Goal: Task Accomplishment & Management: Manage account settings

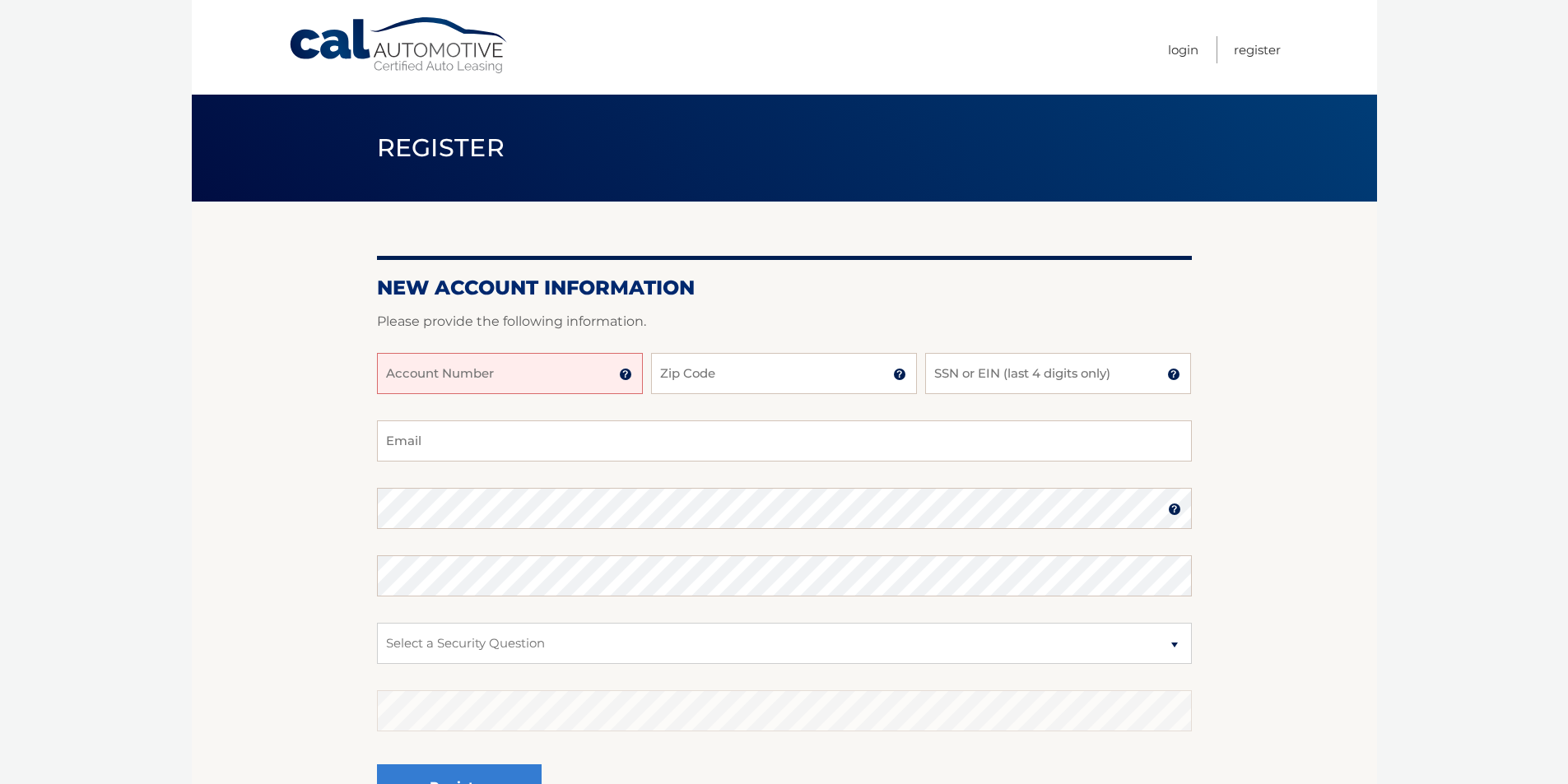
click at [475, 373] on input "Account Number" at bounding box center [509, 372] width 266 height 41
type input "44455993118"
click at [710, 377] on input "Zip Code" at bounding box center [784, 372] width 266 height 41
type input "10307"
click at [985, 373] on input "SSN or EIN (last 4 digits only)" at bounding box center [1058, 372] width 266 height 41
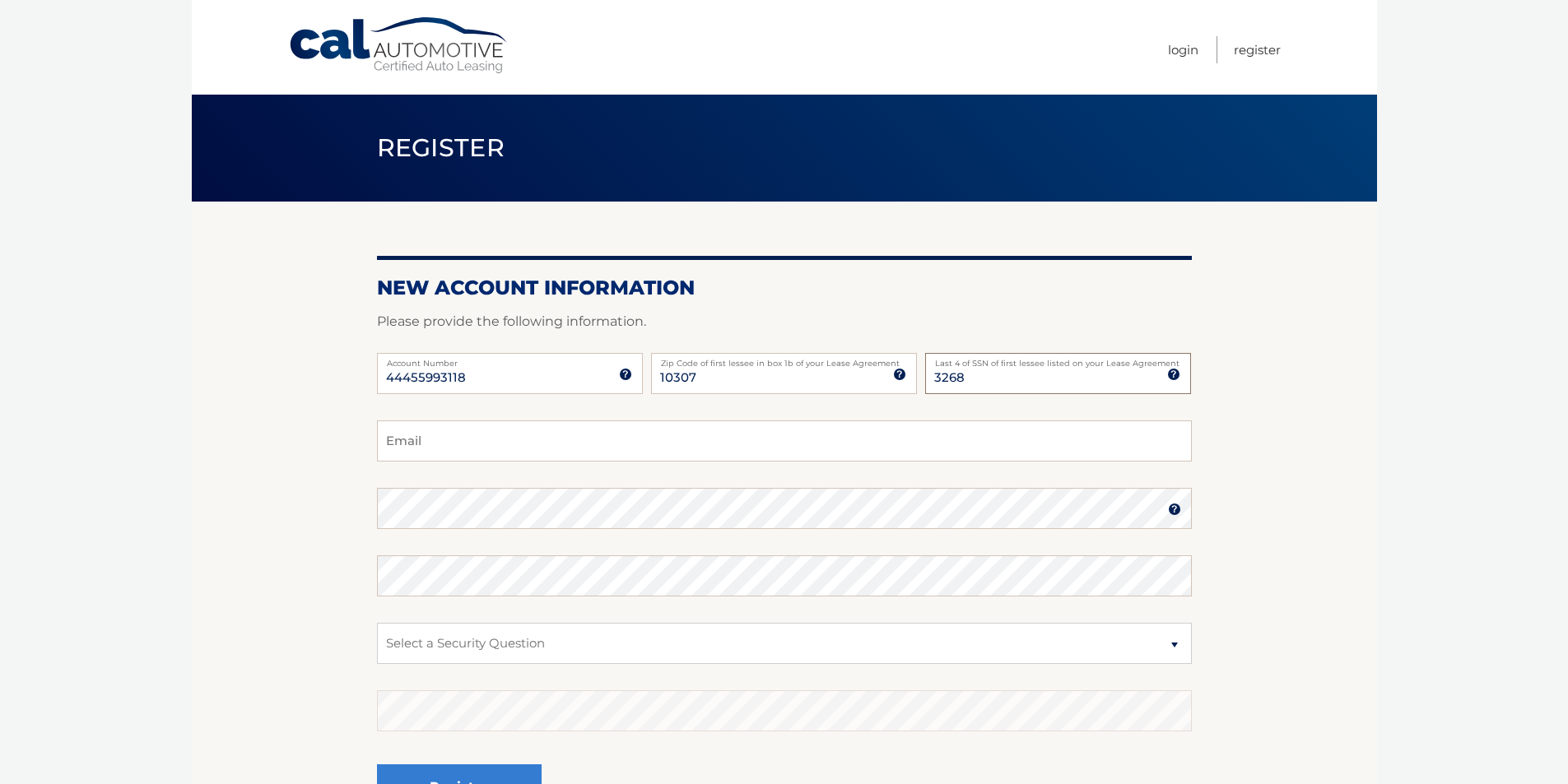
type input "3268"
click at [460, 454] on input "Email" at bounding box center [784, 440] width 815 height 41
type input "sdamico41419@gmail.com"
click at [1171, 511] on img at bounding box center [1174, 509] width 13 height 13
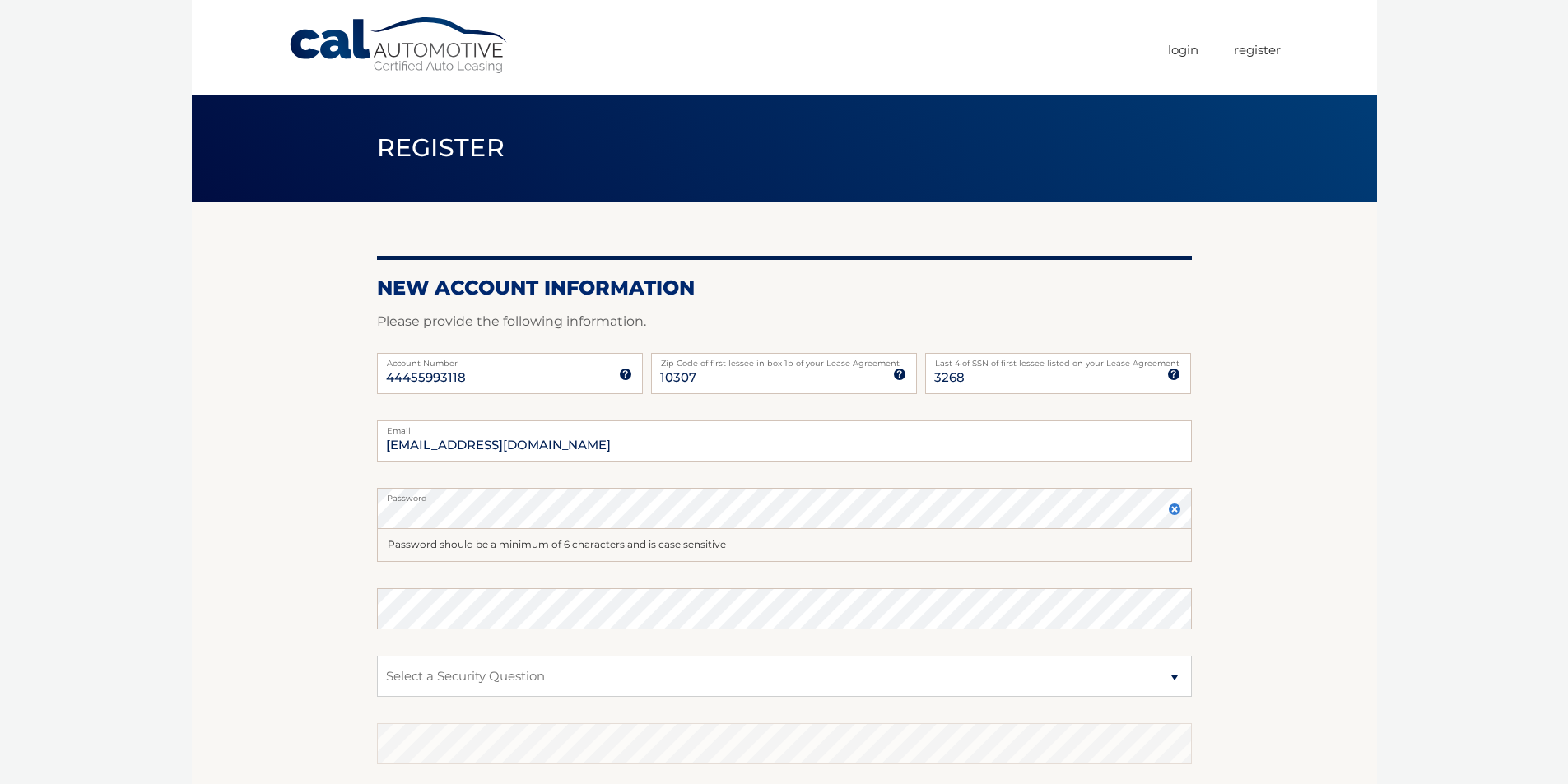
click at [1177, 510] on img at bounding box center [1174, 509] width 13 height 13
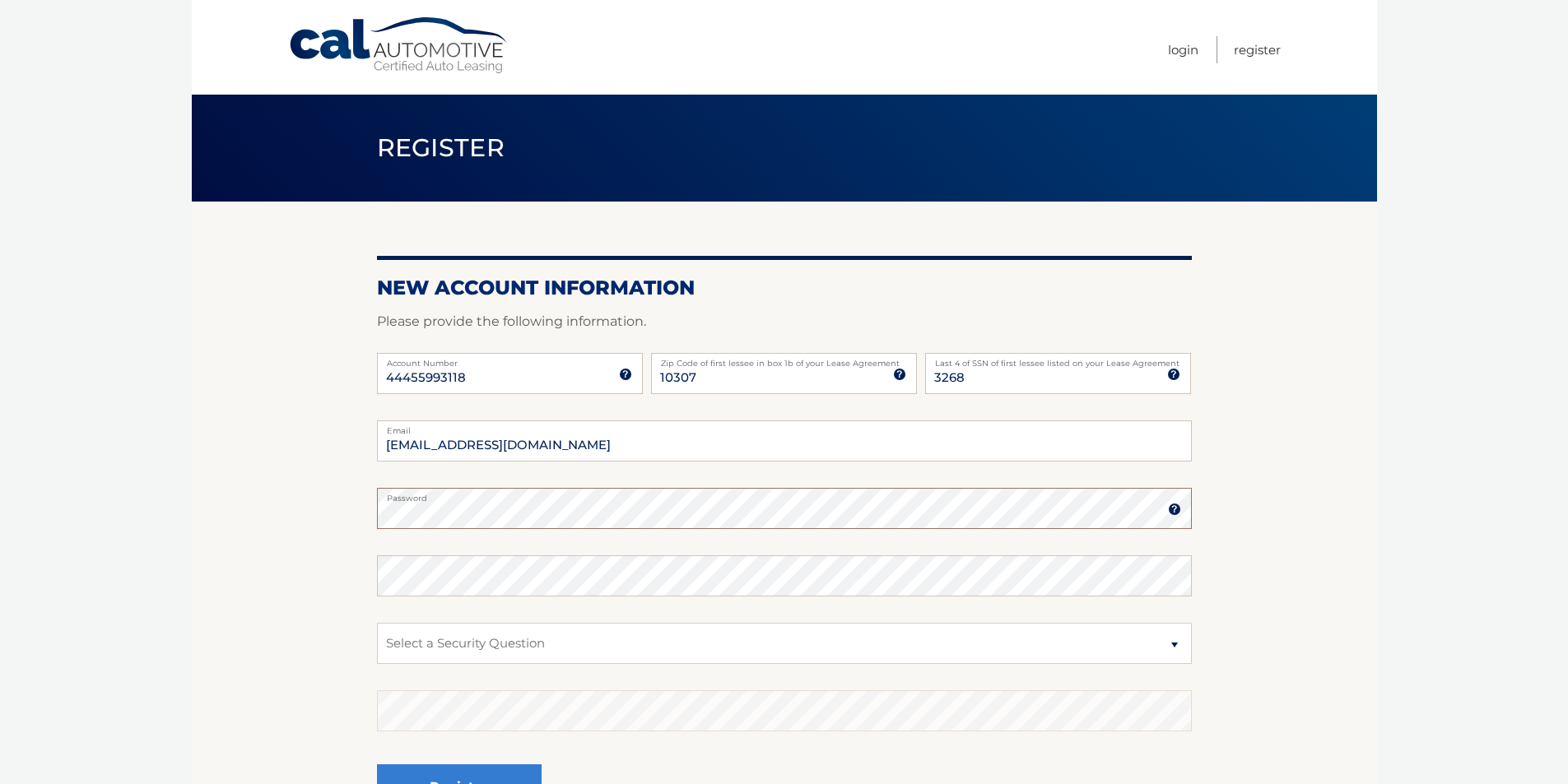
click at [300, 510] on section "New Account Information Please provide the following information. 44455993118 A…" at bounding box center [784, 522] width 1185 height 643
click at [708, 649] on select "Select a Security Question What was the name of your elementary school? What is…" at bounding box center [784, 643] width 815 height 41
select select "2"
click at [376, 623] on select "Select a Security Question What was the name of your elementary school? What is…" at bounding box center [784, 643] width 815 height 41
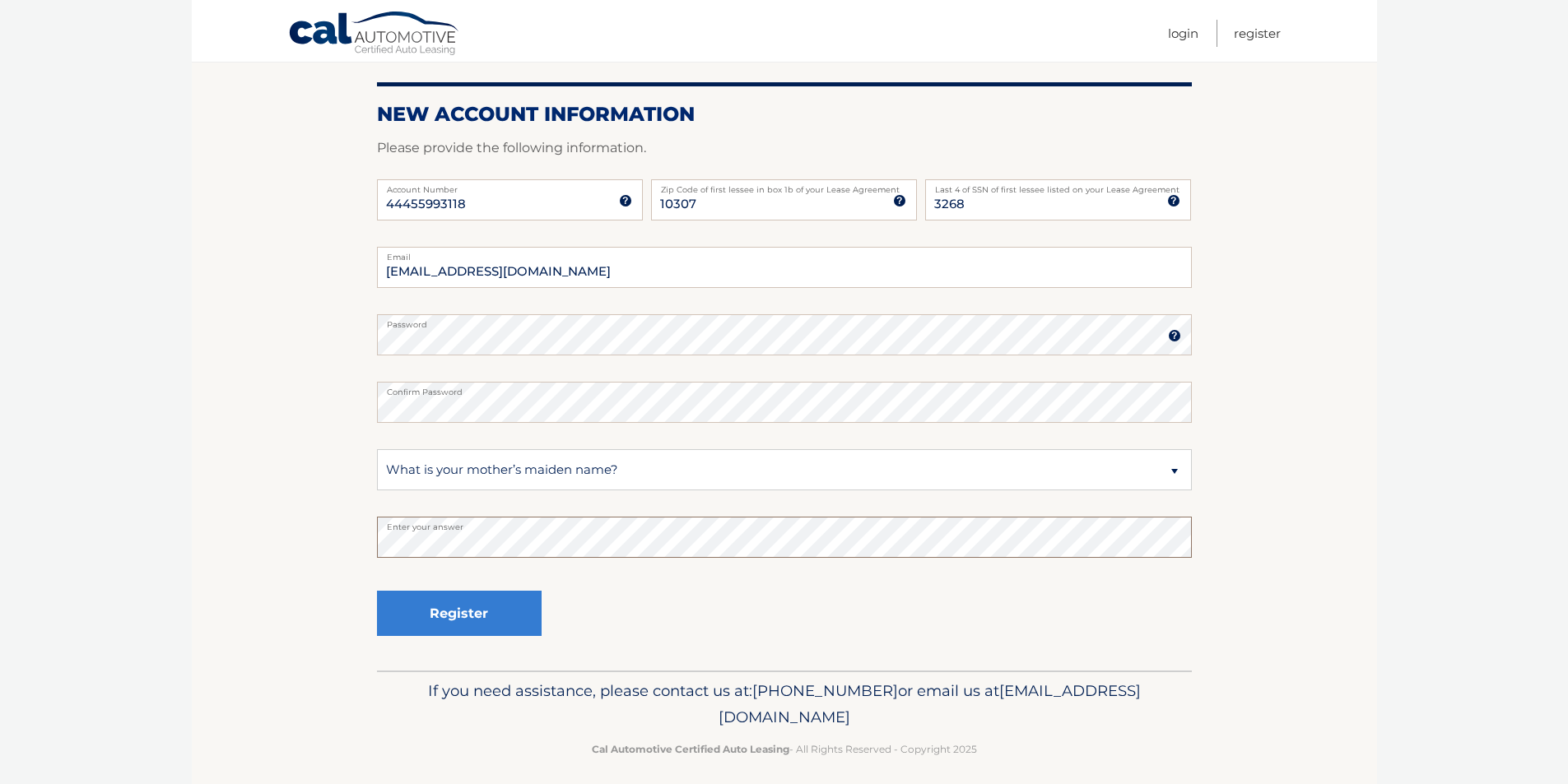
scroll to position [185, 0]
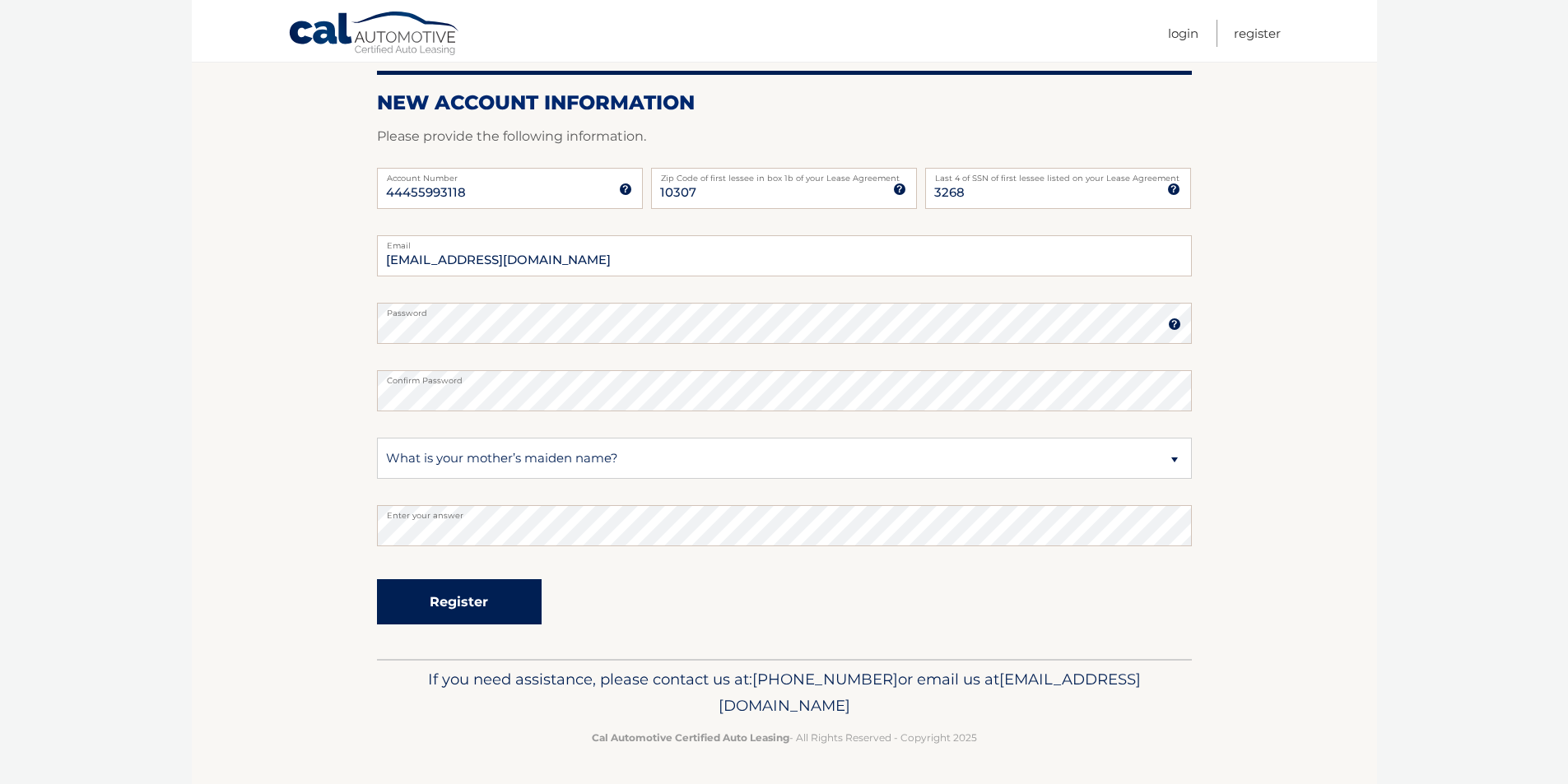
click at [466, 603] on button "Register" at bounding box center [459, 601] width 164 height 45
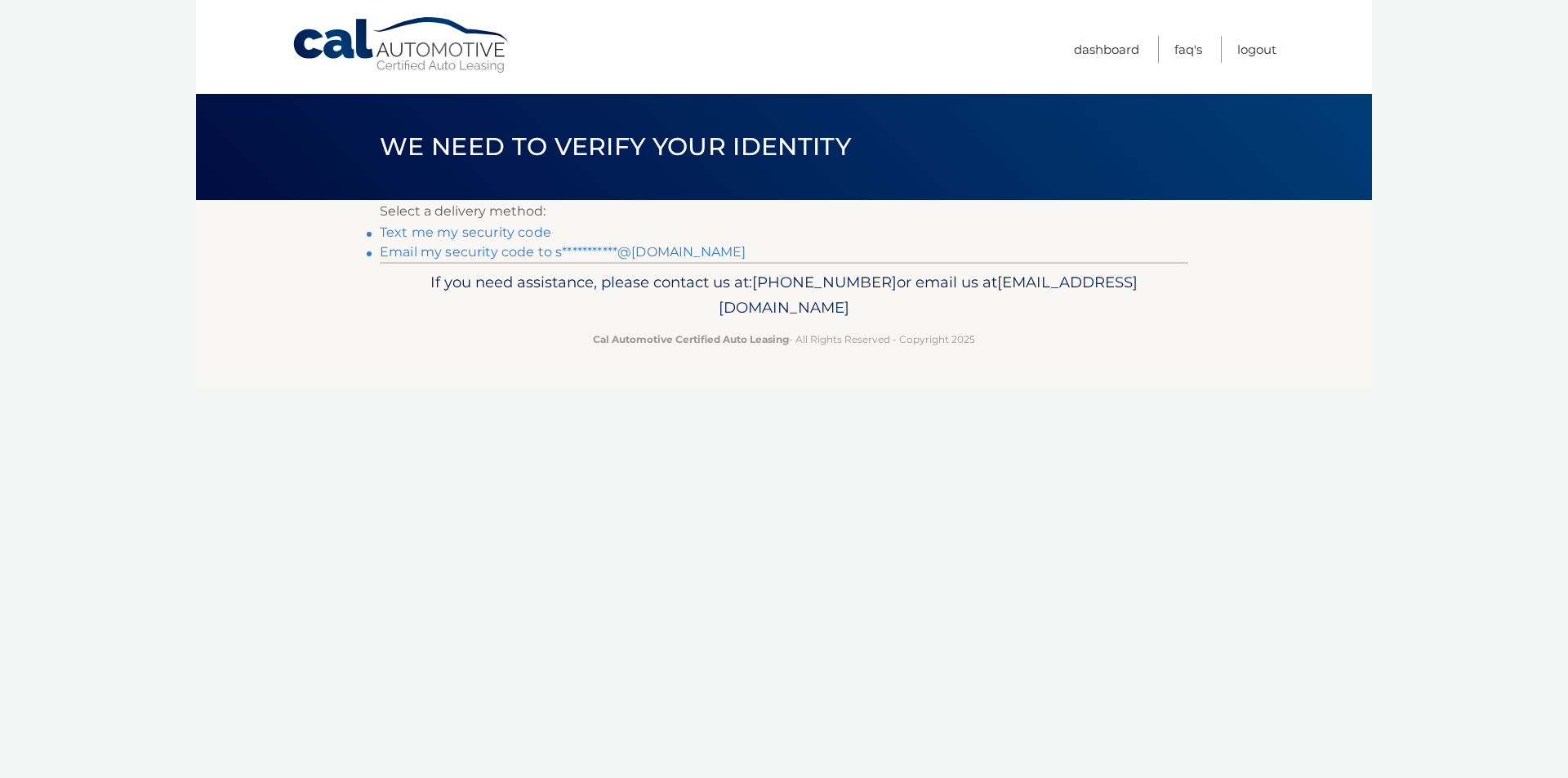
click at [479, 255] on link "**********" at bounding box center [562, 252] width 366 height 15
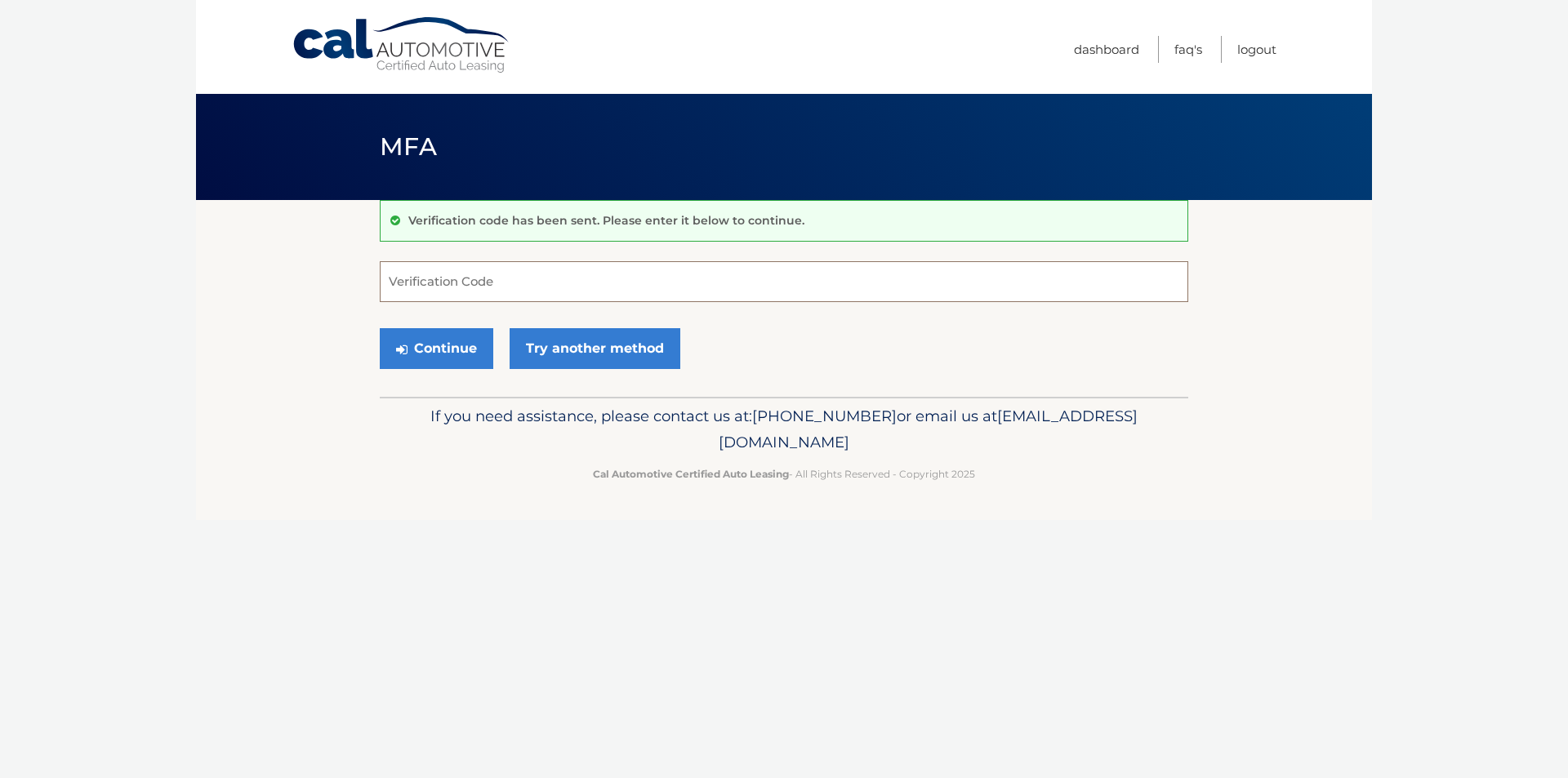
click at [505, 287] on input "Verification Code" at bounding box center [783, 281] width 809 height 41
click at [456, 280] on input "Verification Code" at bounding box center [783, 281] width 809 height 41
type input "936416"
click at [438, 350] on button "Continue" at bounding box center [436, 348] width 114 height 41
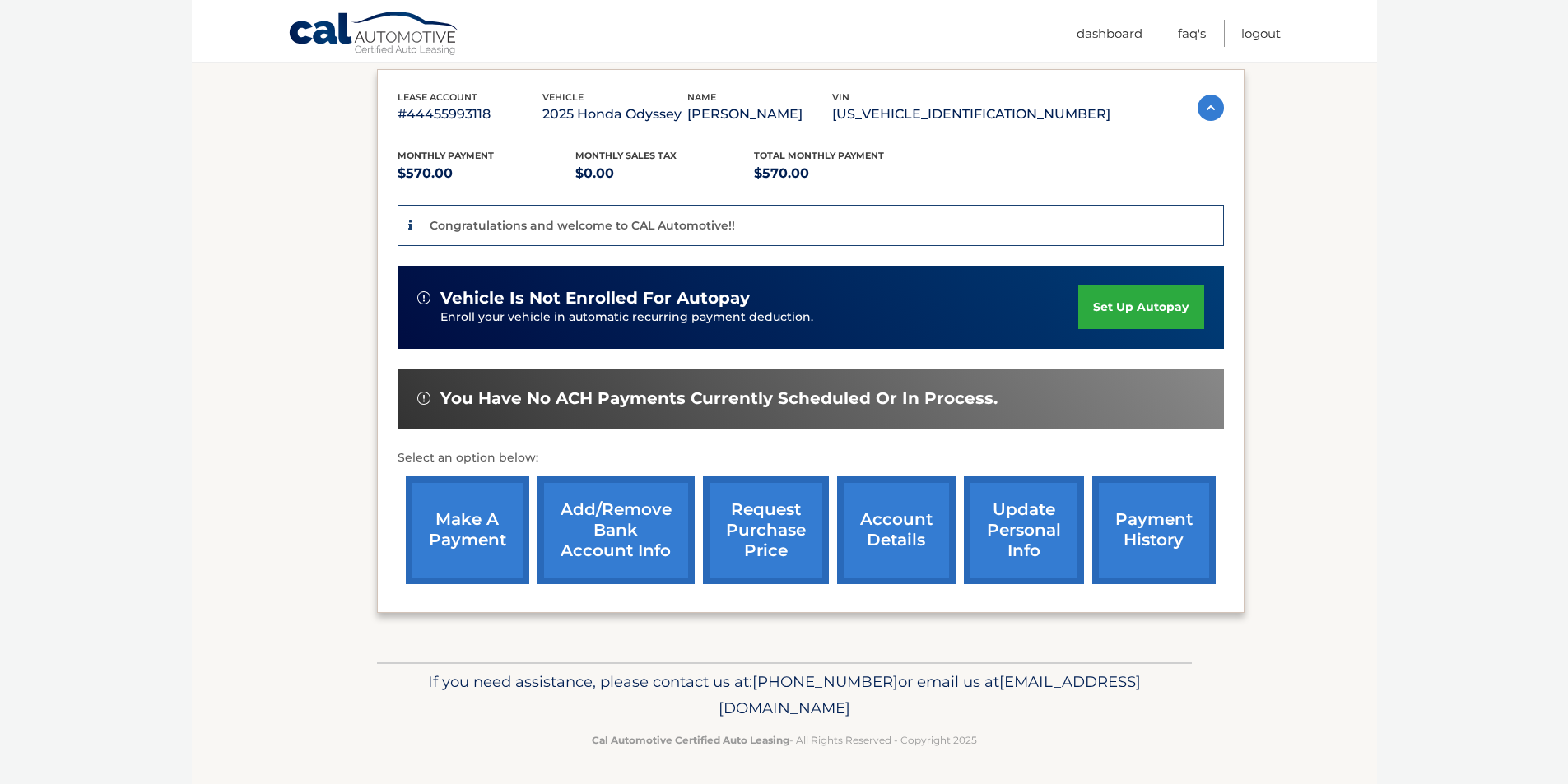
scroll to position [275, 0]
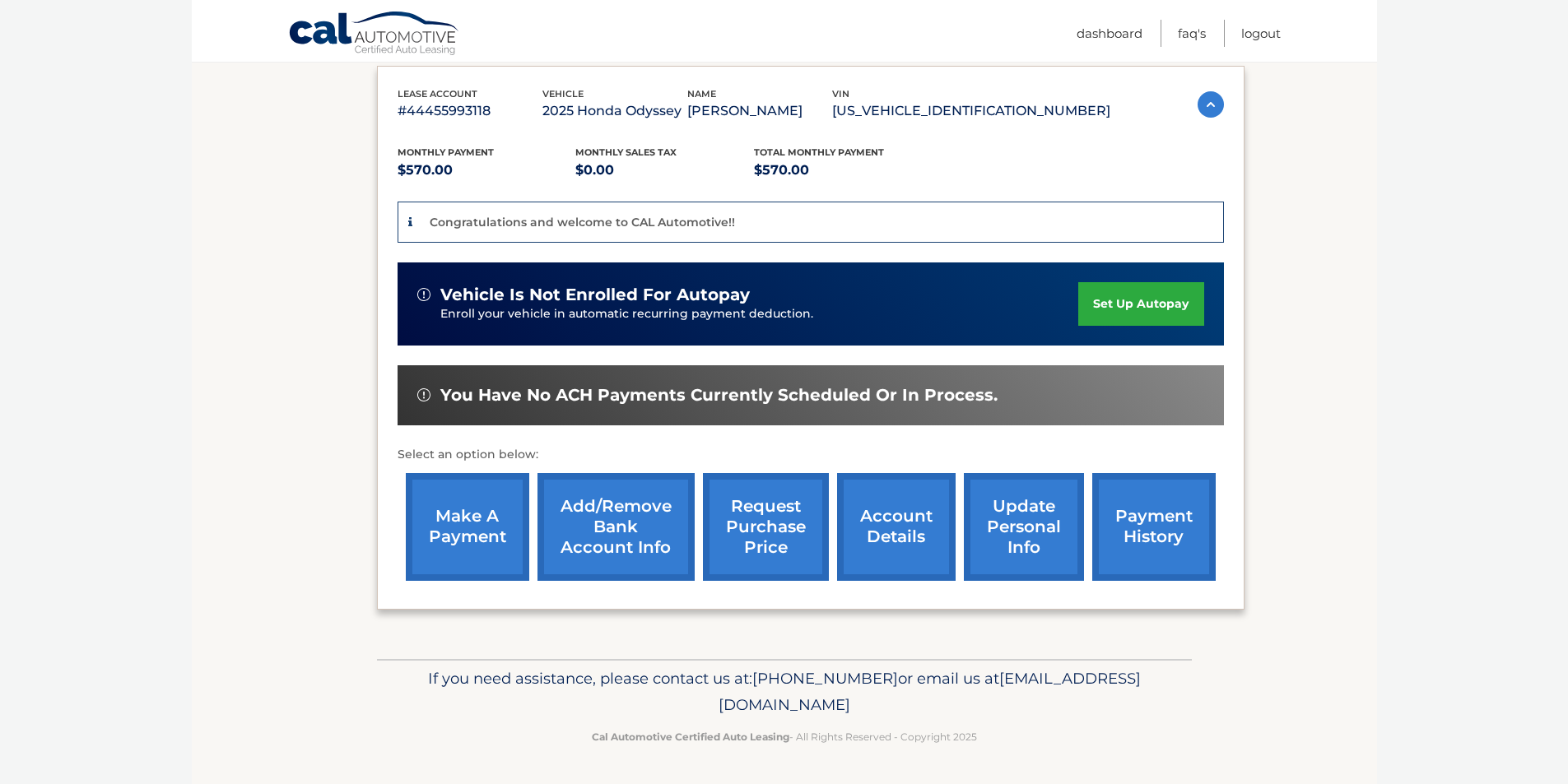
click at [1015, 512] on link "update personal info" at bounding box center [1024, 526] width 120 height 108
click at [1118, 304] on link "set up autopay" at bounding box center [1140, 304] width 125 height 44
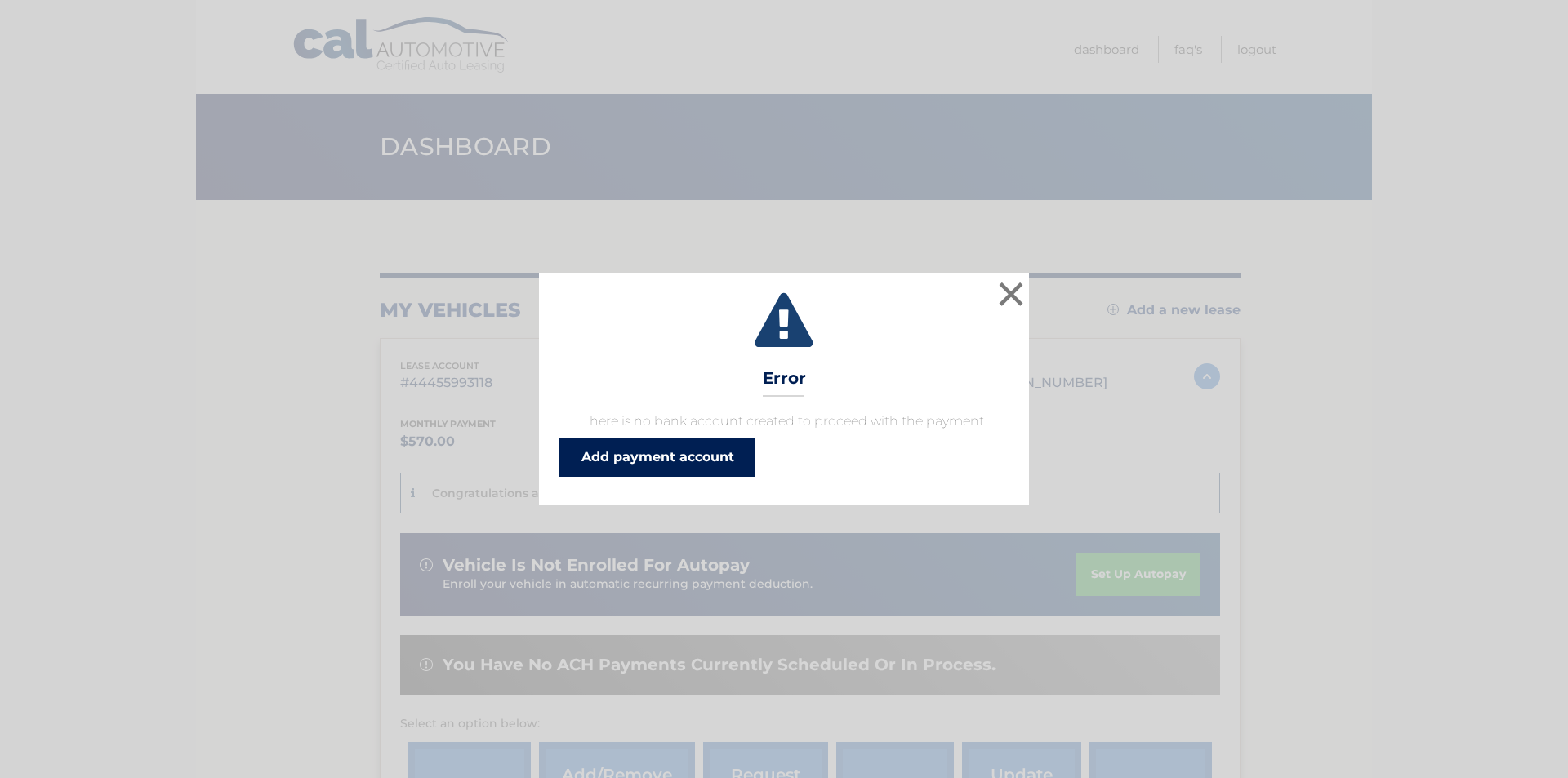
click at [727, 450] on link "Add payment account" at bounding box center [657, 457] width 196 height 39
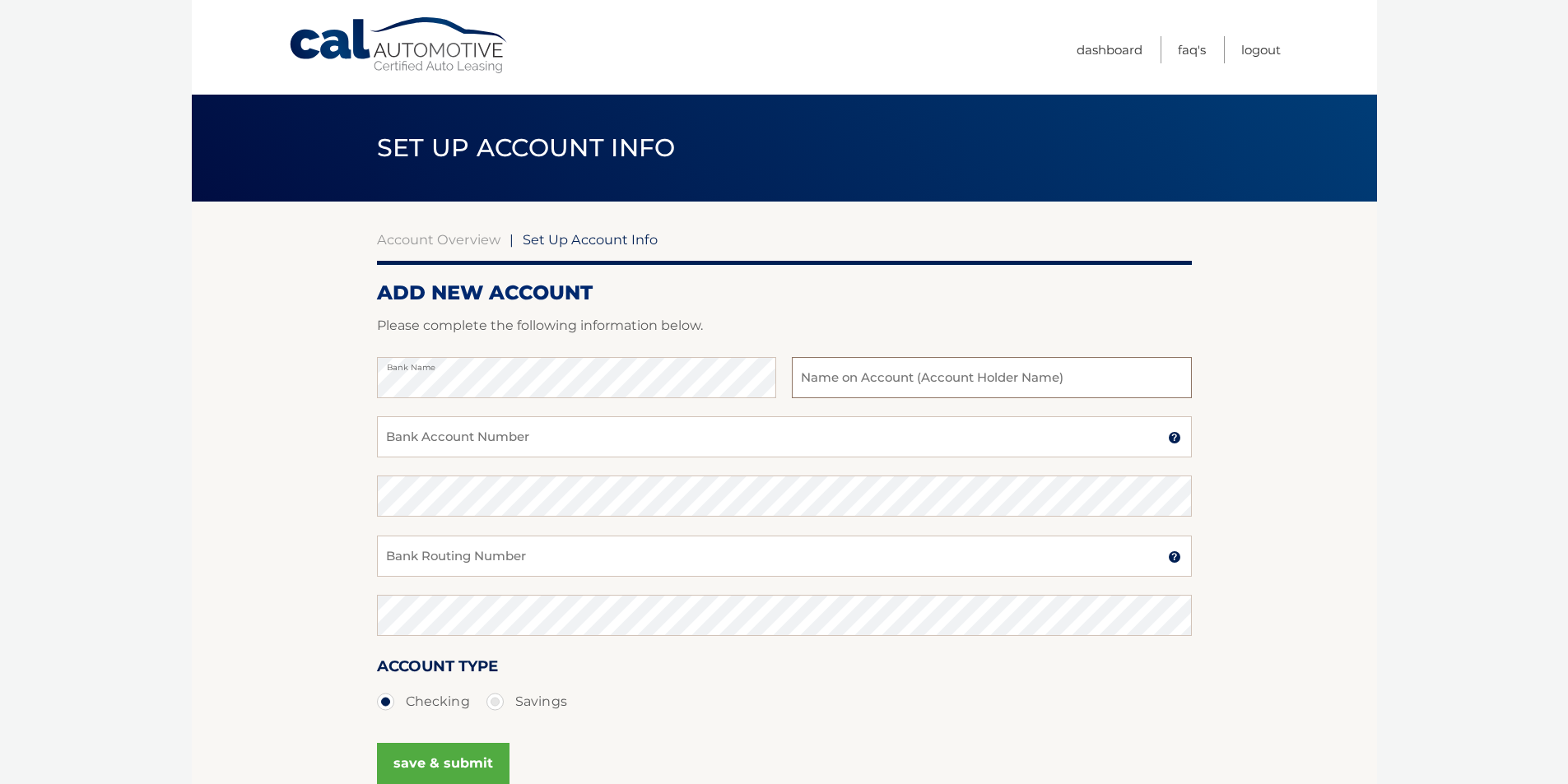
click at [858, 374] on input "text" at bounding box center [992, 377] width 399 height 41
type input "Salvatore DAmico"
click at [483, 442] on input "Bank Account Number" at bounding box center [784, 436] width 815 height 41
type input "150027076"
click at [541, 550] on input "Bank Routing Number" at bounding box center [784, 556] width 815 height 41
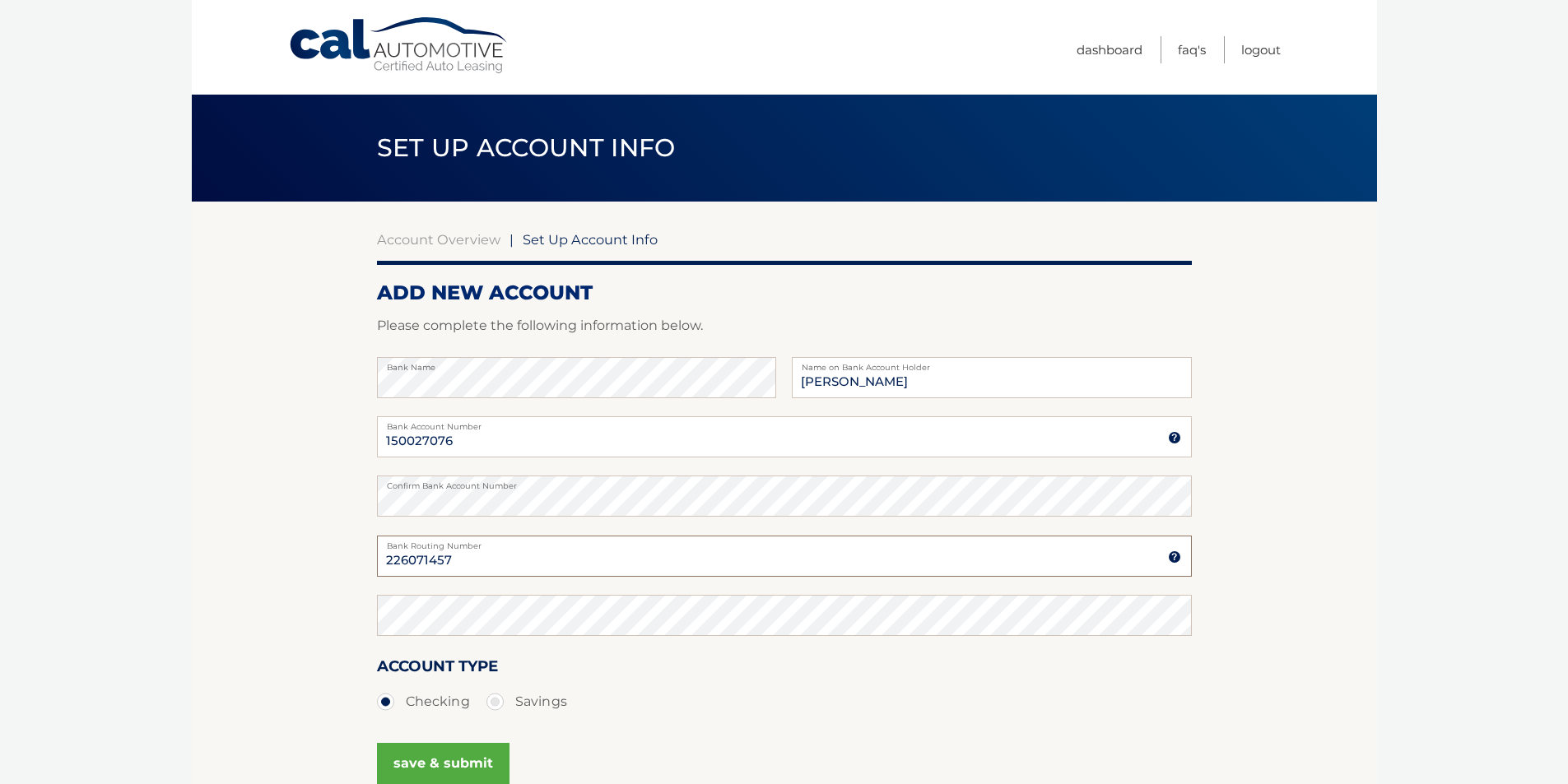
type input "226071457"
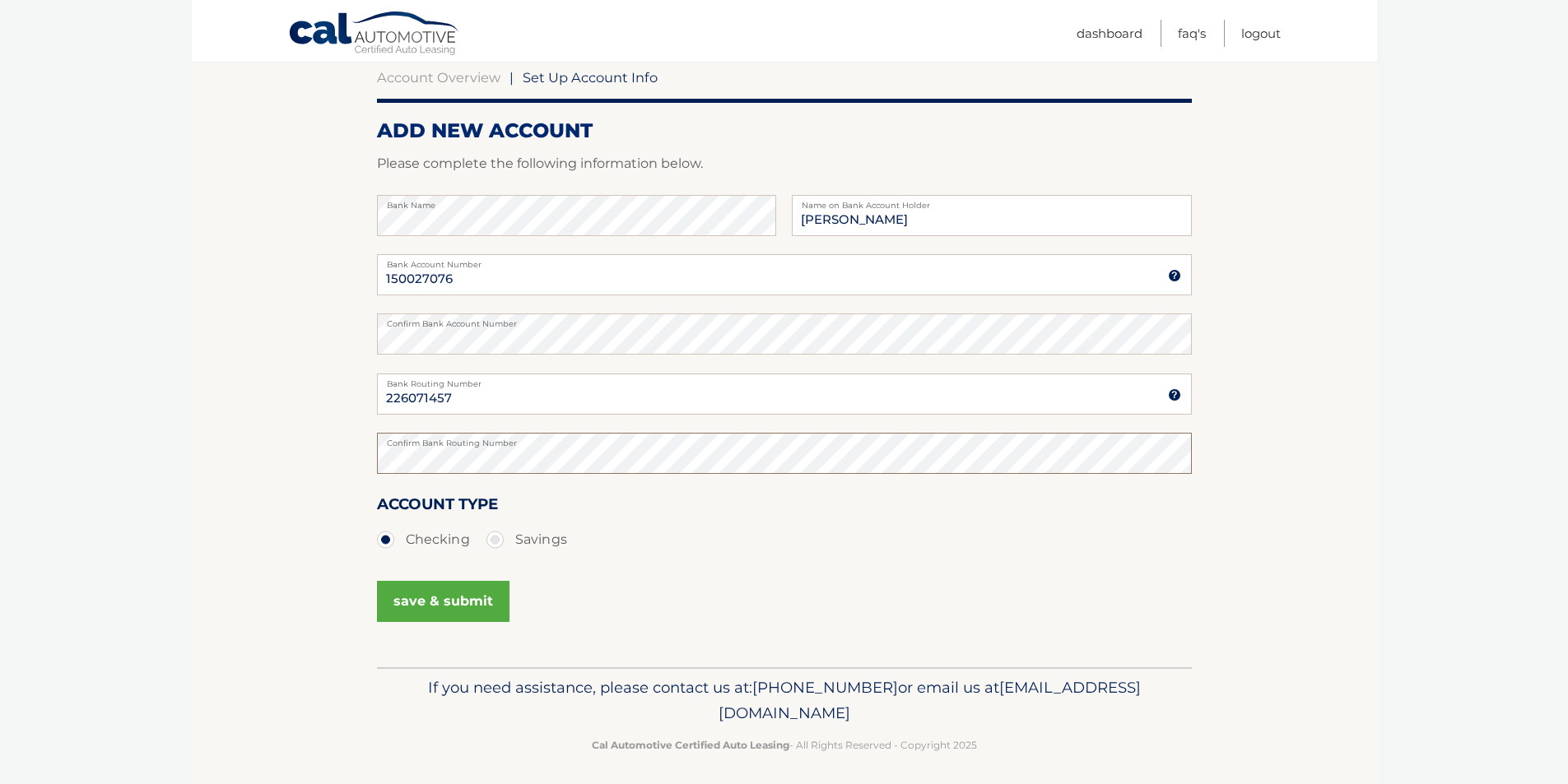
scroll to position [170, 0]
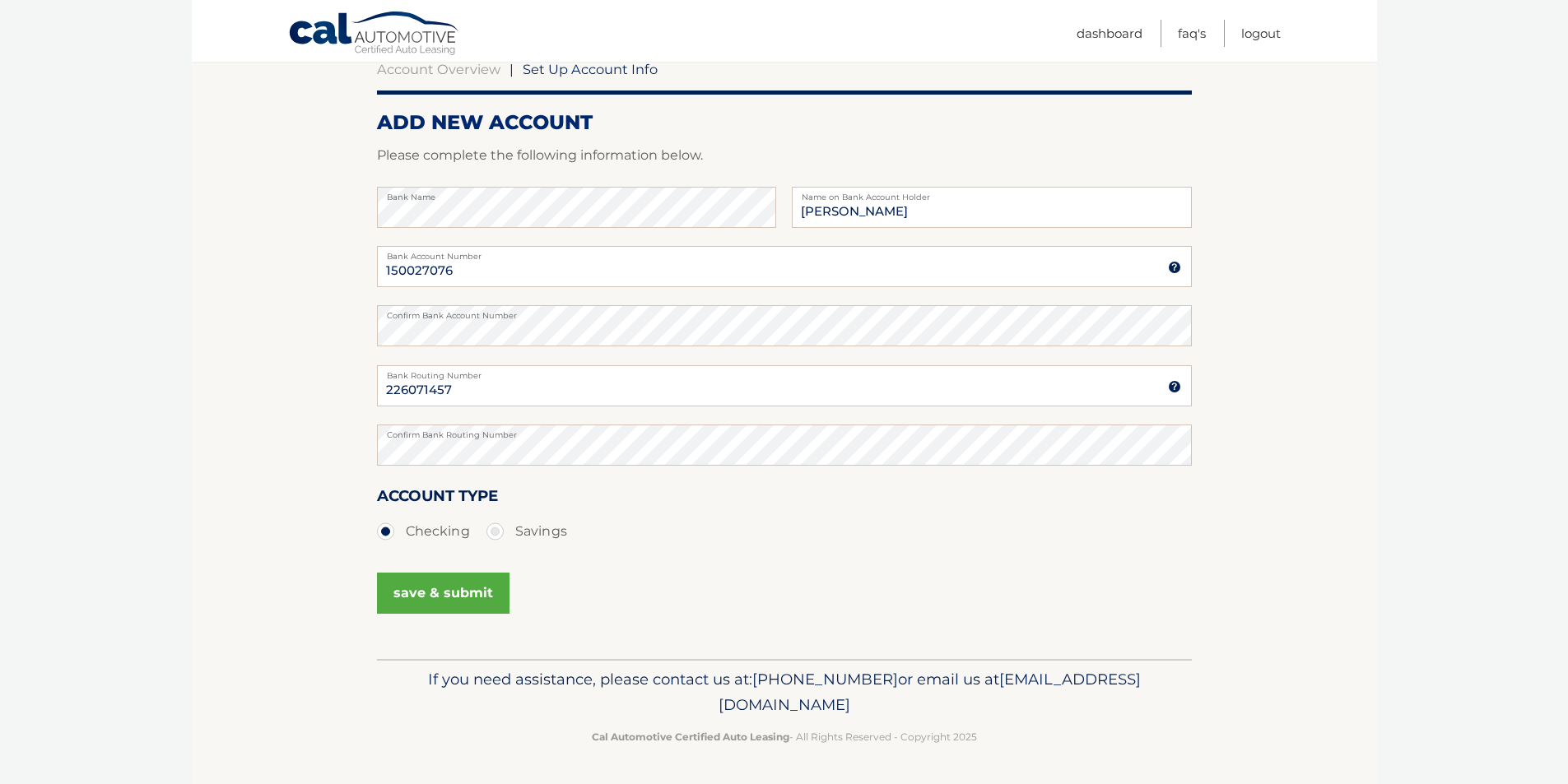
click at [456, 584] on button "save & submit" at bounding box center [442, 592] width 133 height 41
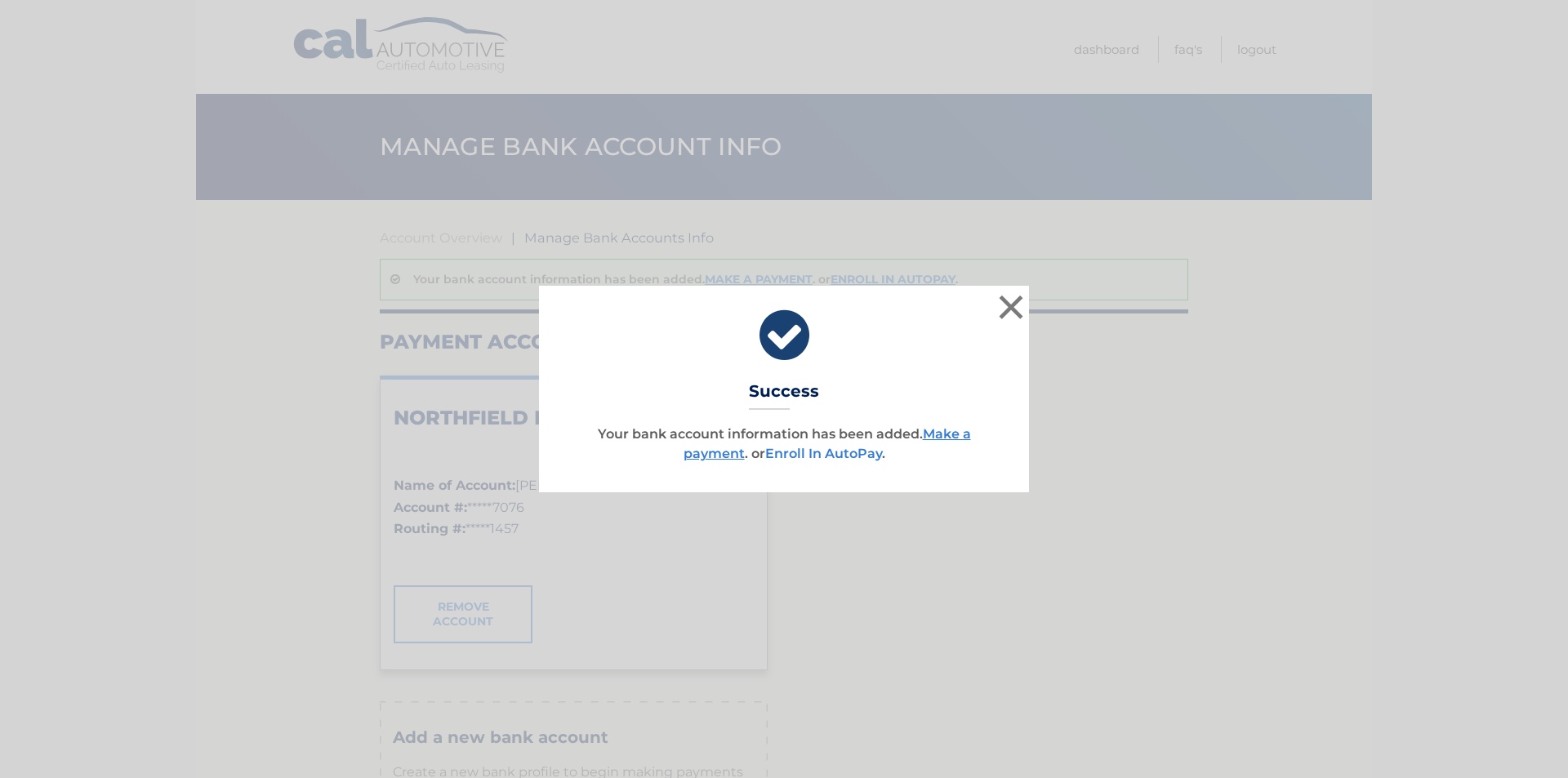
click at [824, 450] on link "Enroll In AutoPay" at bounding box center [823, 453] width 117 height 15
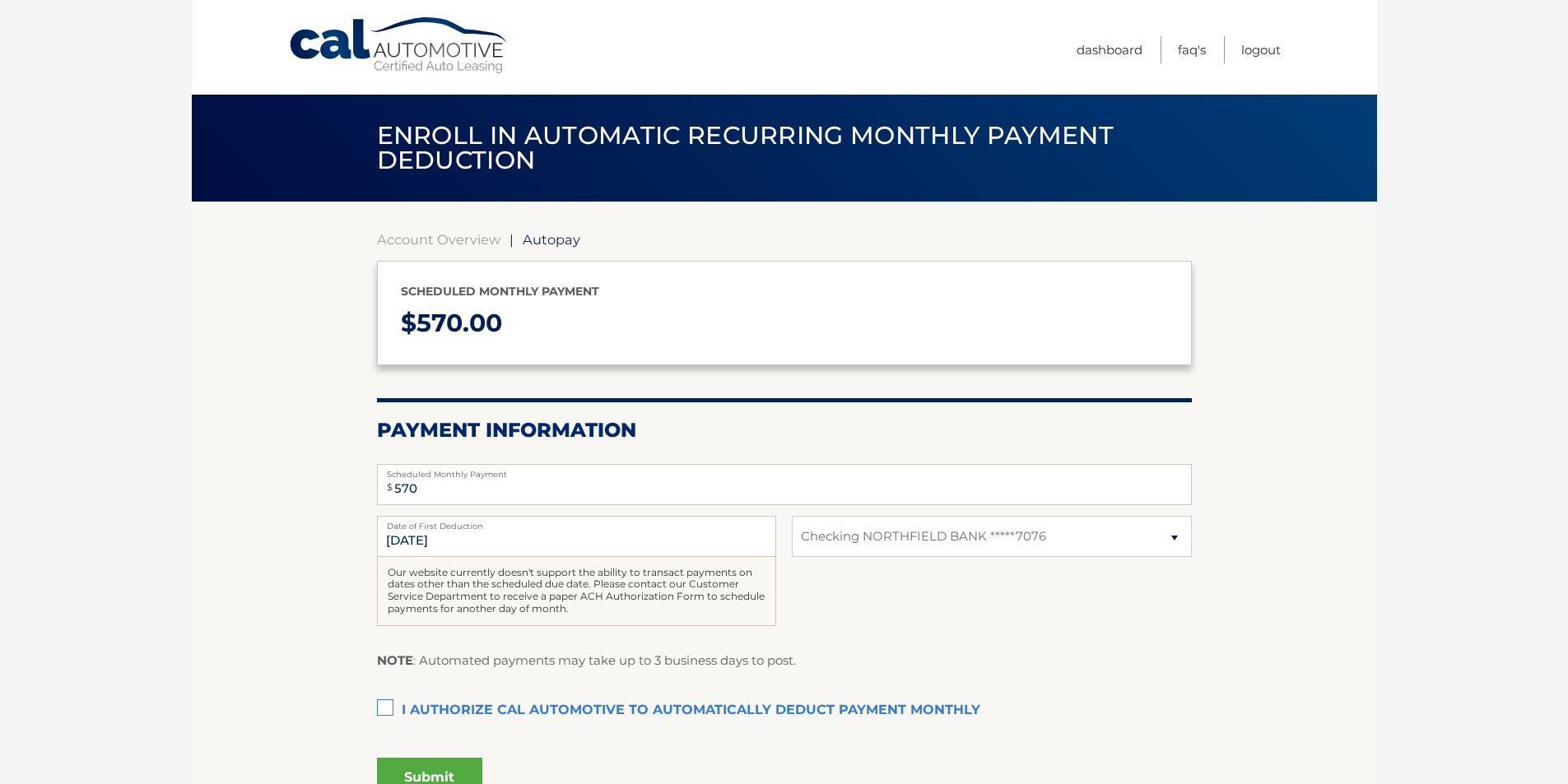
select select "YmUxMmY0MDItNjYxYS00NTcyLWJkNDYtOTkwYjhiZGVmM2Yy"
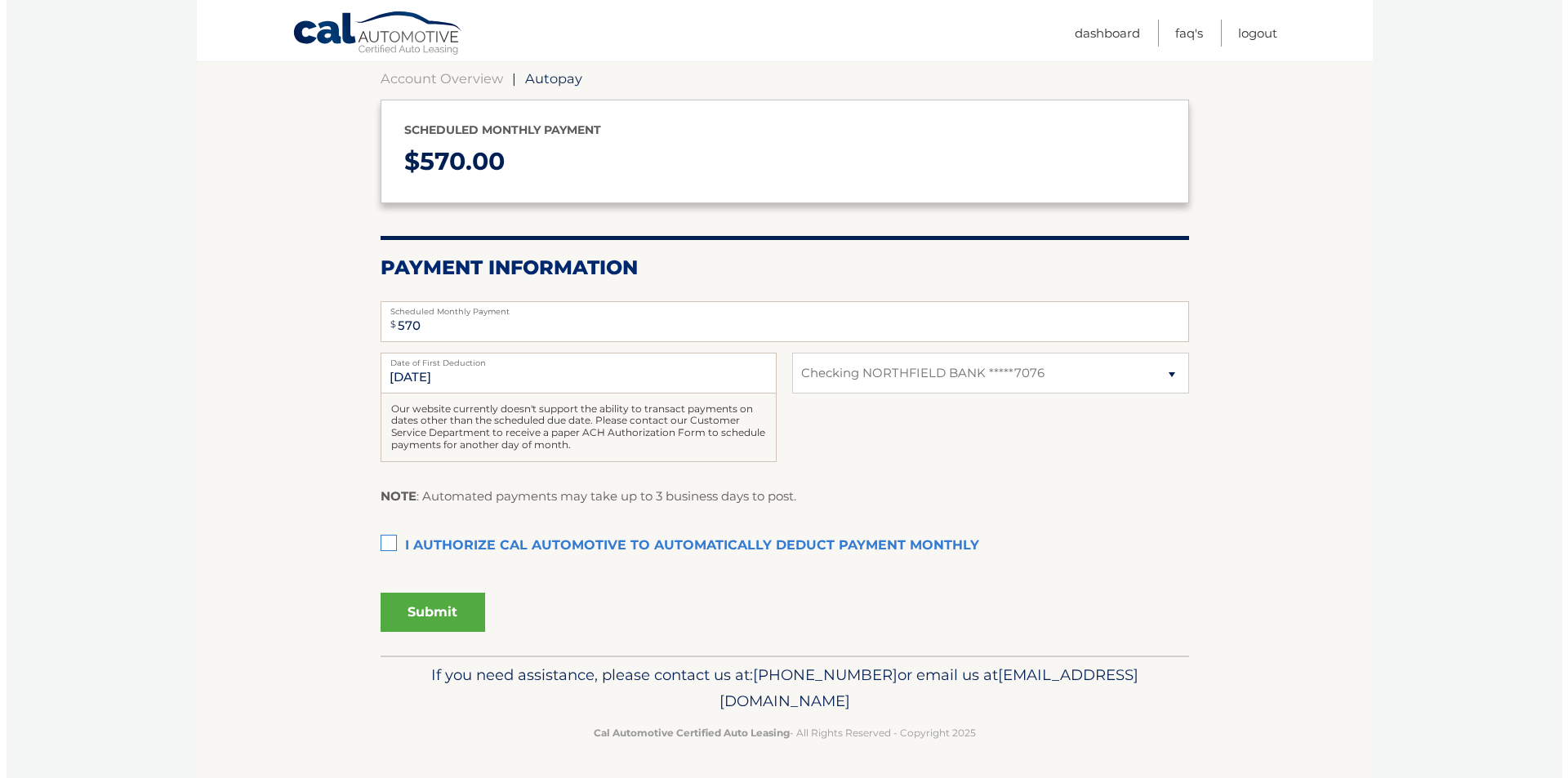
scroll to position [160, 0]
click at [398, 372] on input "[DATE]" at bounding box center [572, 371] width 396 height 41
click at [613, 362] on label "Date of First Deduction" at bounding box center [572, 358] width 396 height 13
click at [613, 362] on input "[DATE]" at bounding box center [572, 371] width 396 height 41
click at [386, 544] on label "I authorize cal automotive to automatically deduct payment monthly This checkbo…" at bounding box center [777, 545] width 809 height 32
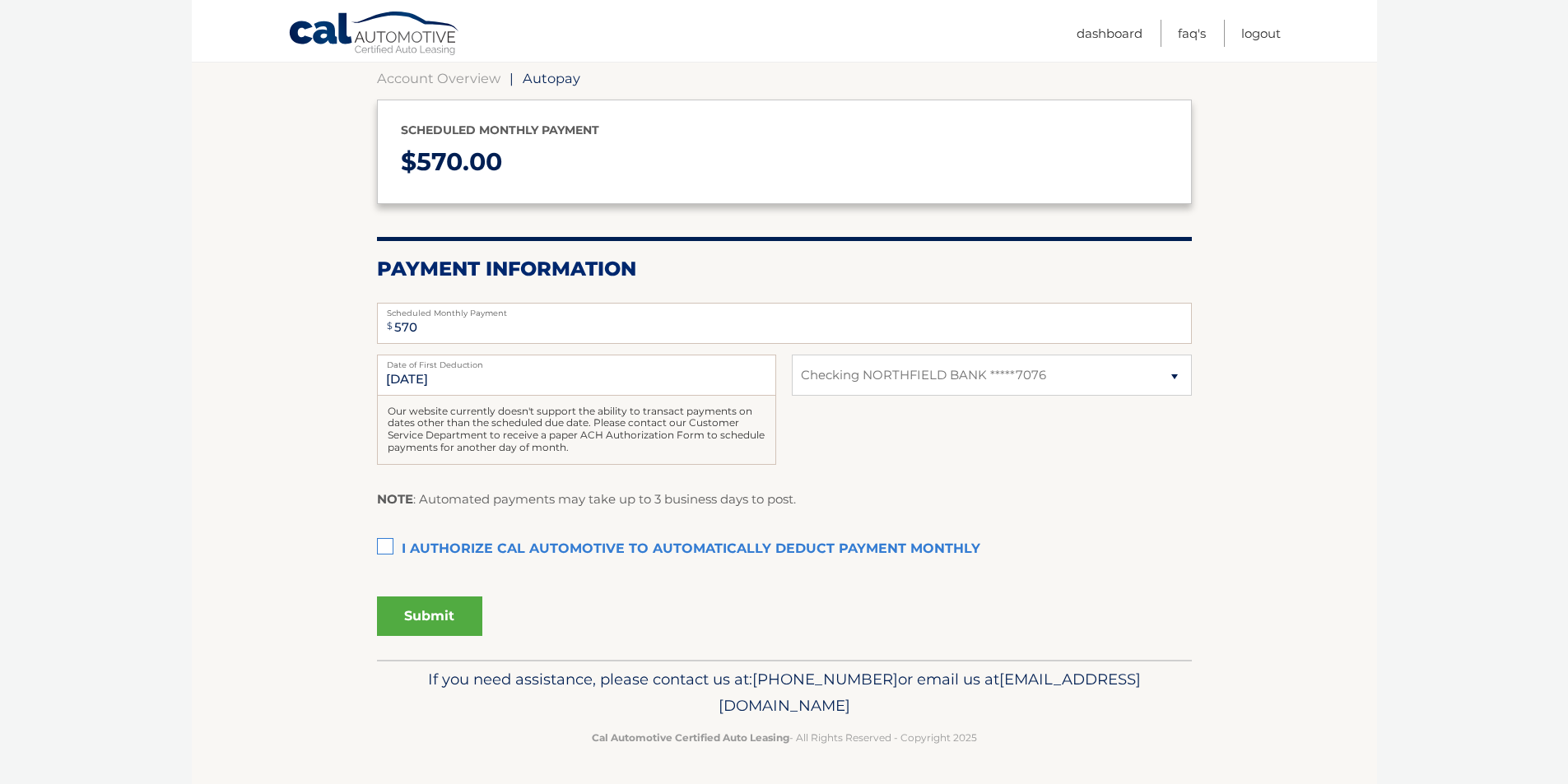
click at [0, 0] on input "I authorize cal automotive to automatically deduct payment monthly This checkbo…" at bounding box center [0, 0] width 0 height 0
click at [434, 613] on button "Submit" at bounding box center [429, 615] width 105 height 39
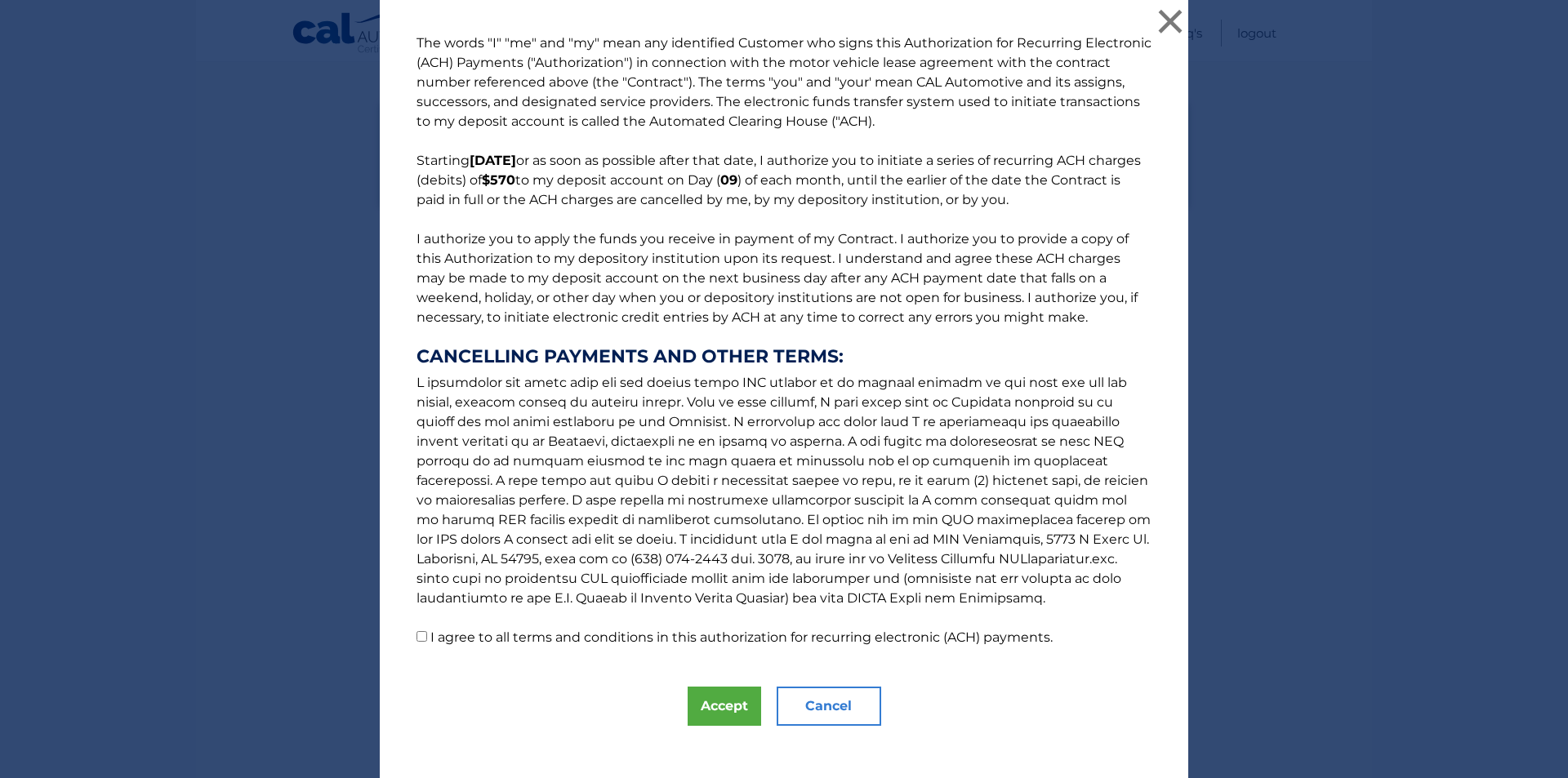
click at [416, 638] on input "I agree to all terms and conditions in this authorization for recurring electro…" at bounding box center [421, 636] width 10 height 10
checkbox input "true"
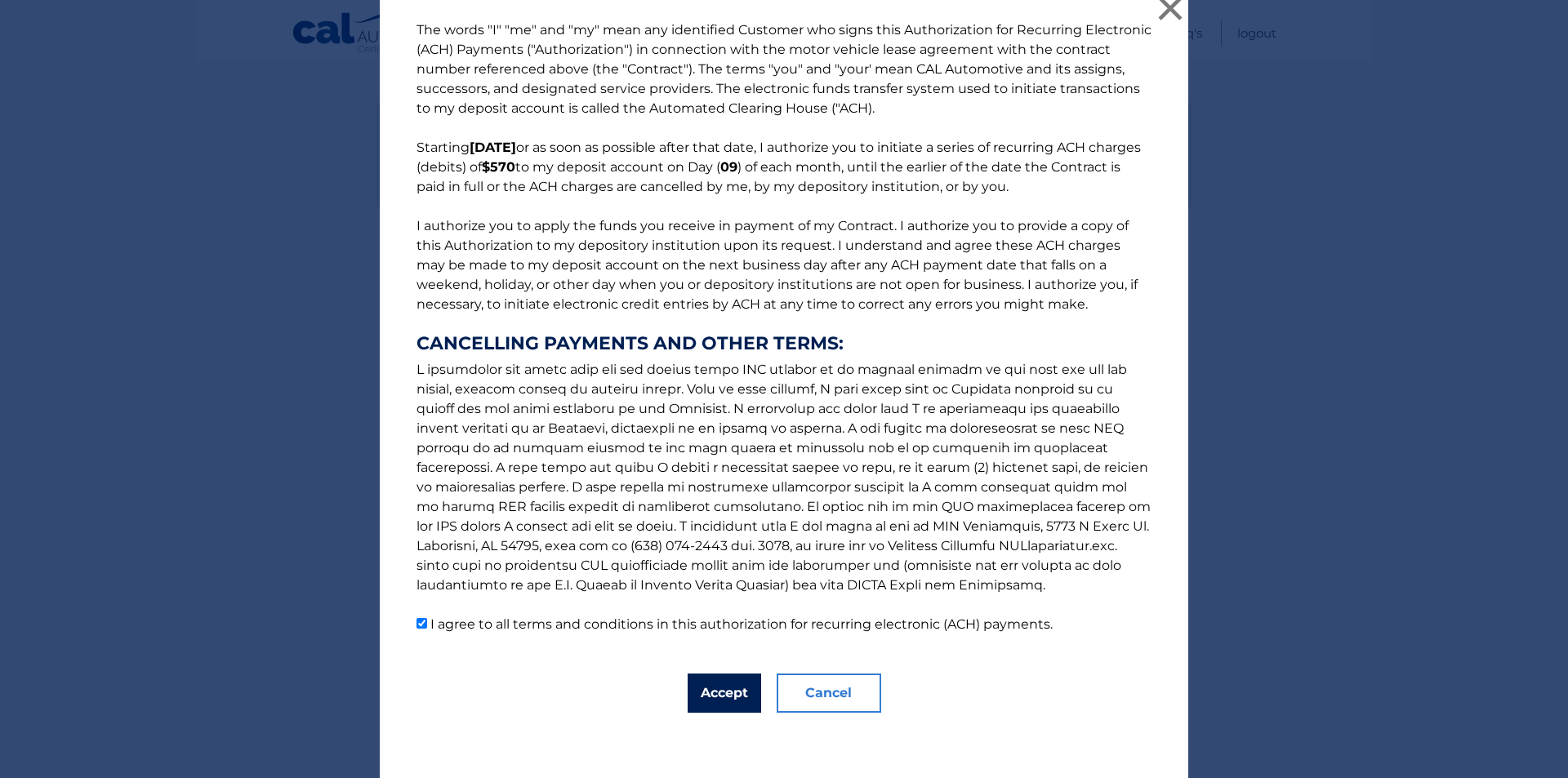
click at [711, 680] on button "Accept" at bounding box center [724, 693] width 74 height 39
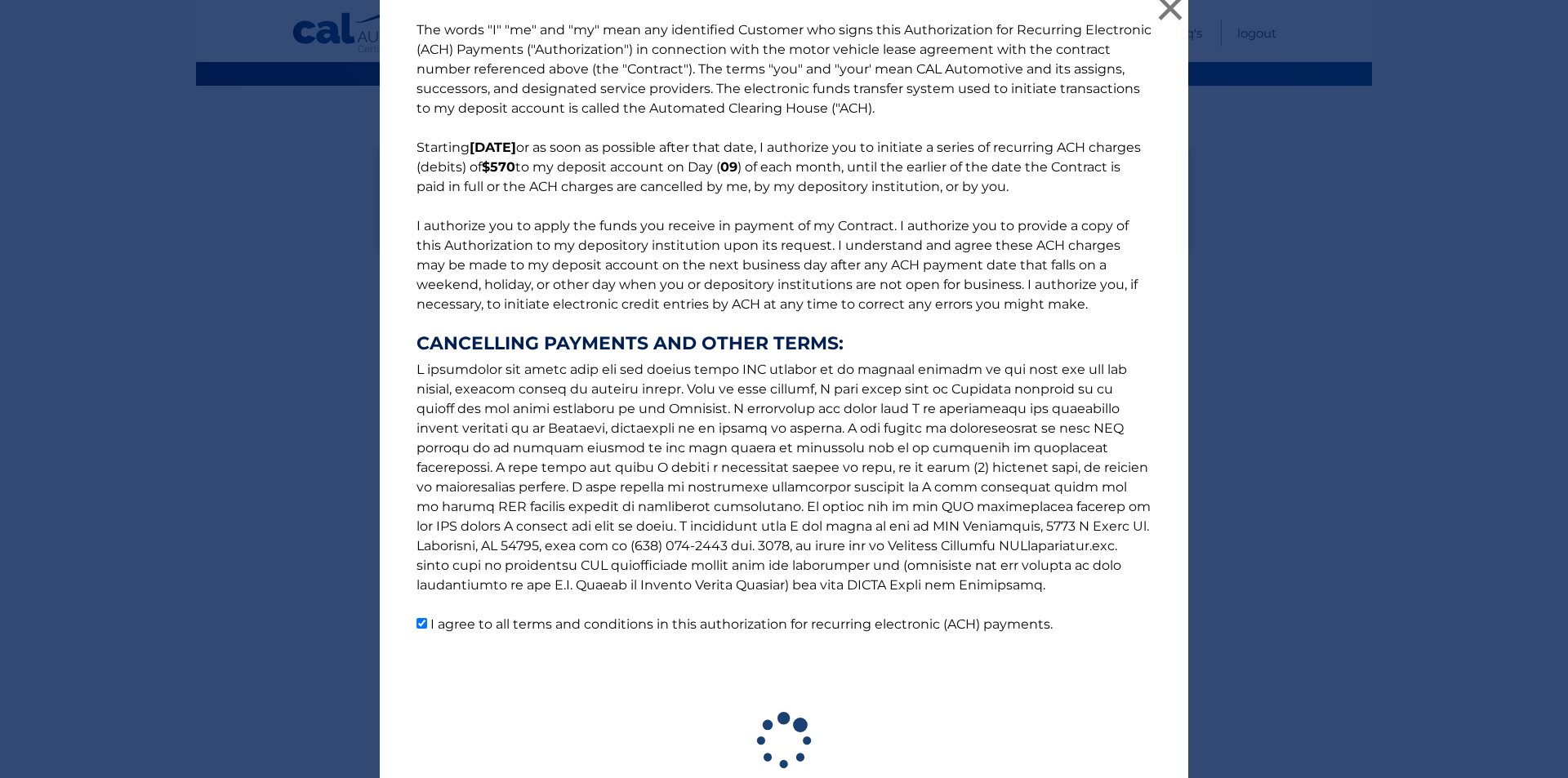
scroll to position [115, 0]
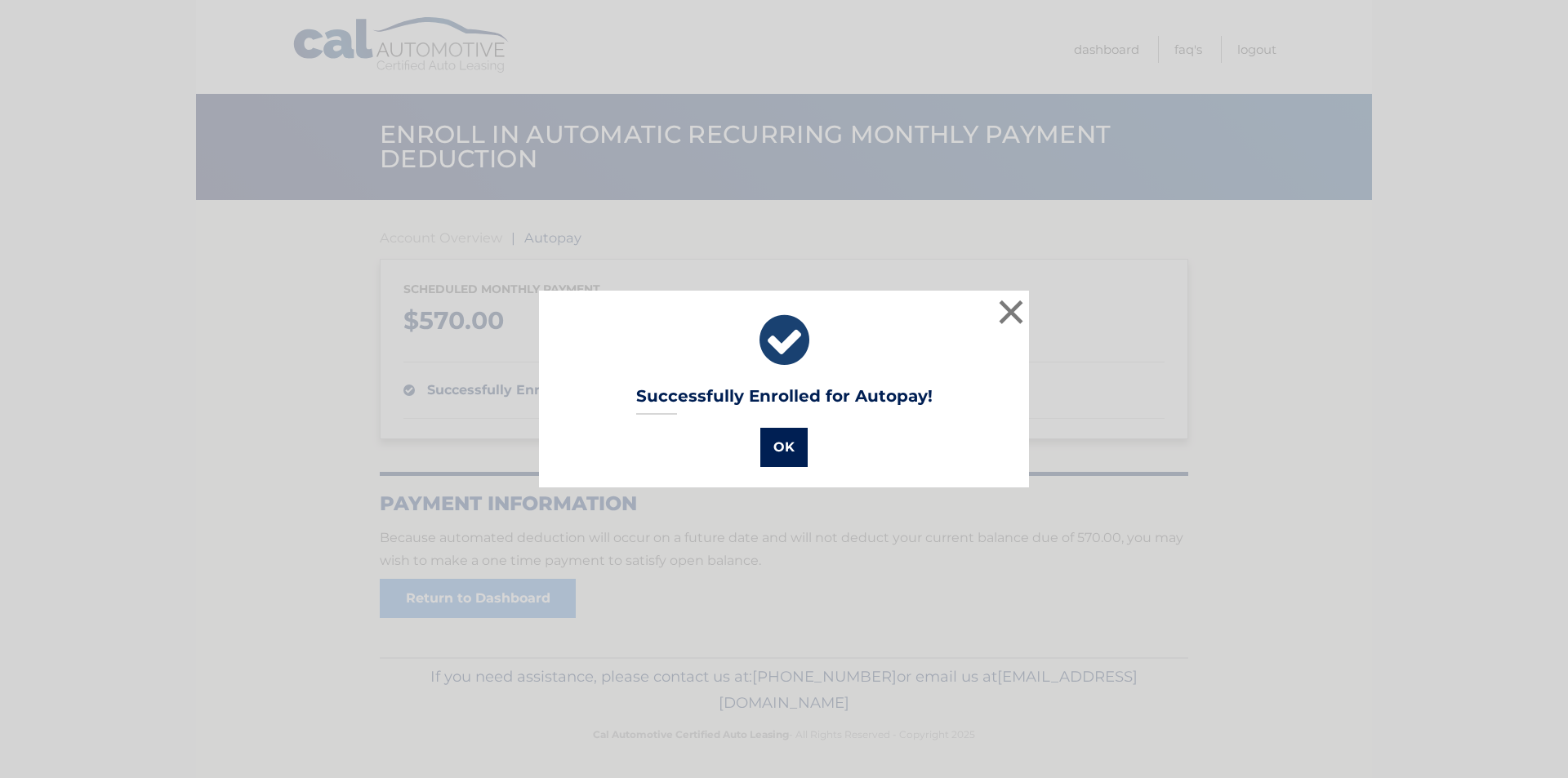
click at [795, 452] on button "OK" at bounding box center [784, 446] width 47 height 39
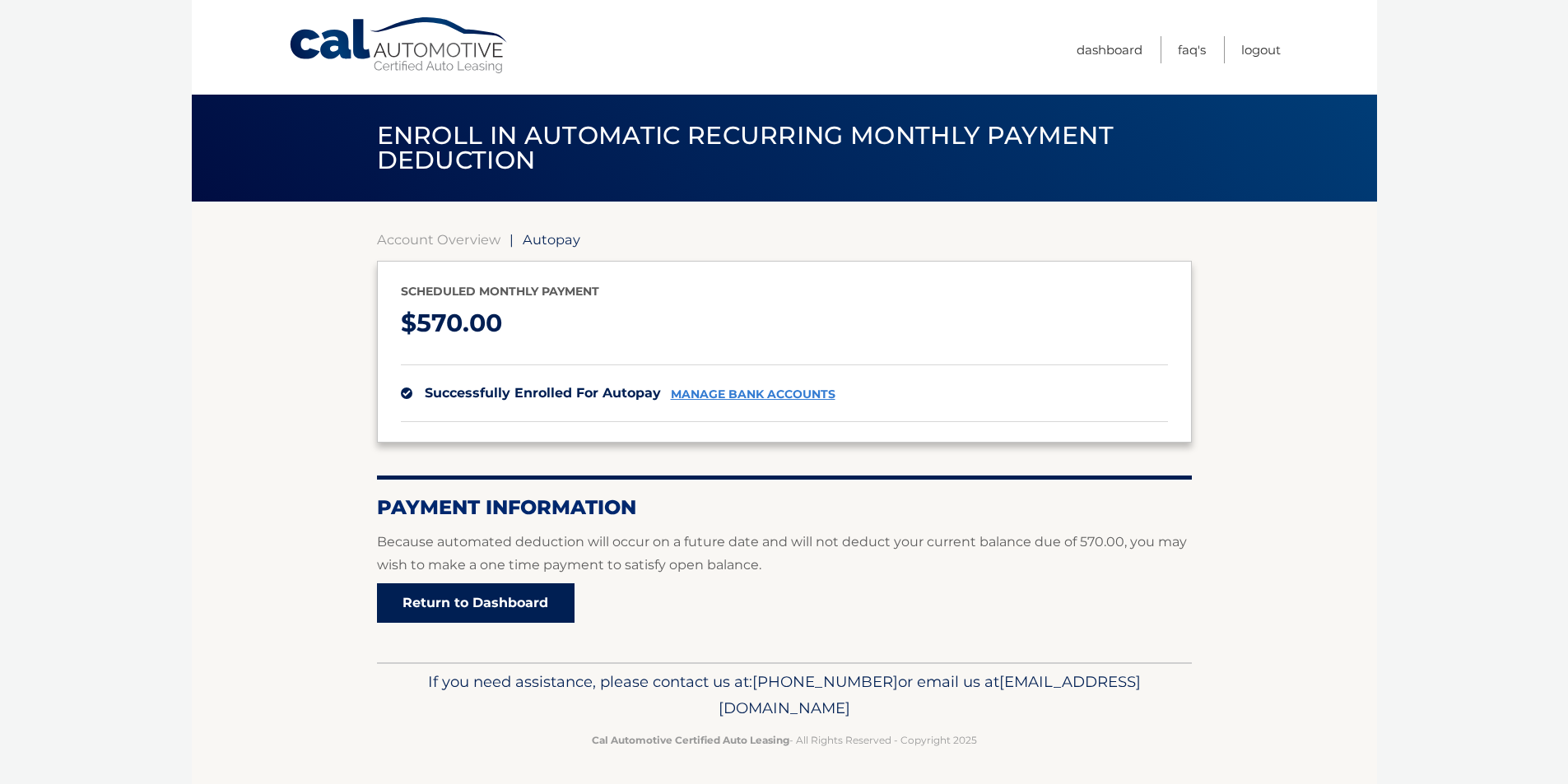
click at [489, 601] on link "Return to Dashboard" at bounding box center [475, 603] width 198 height 39
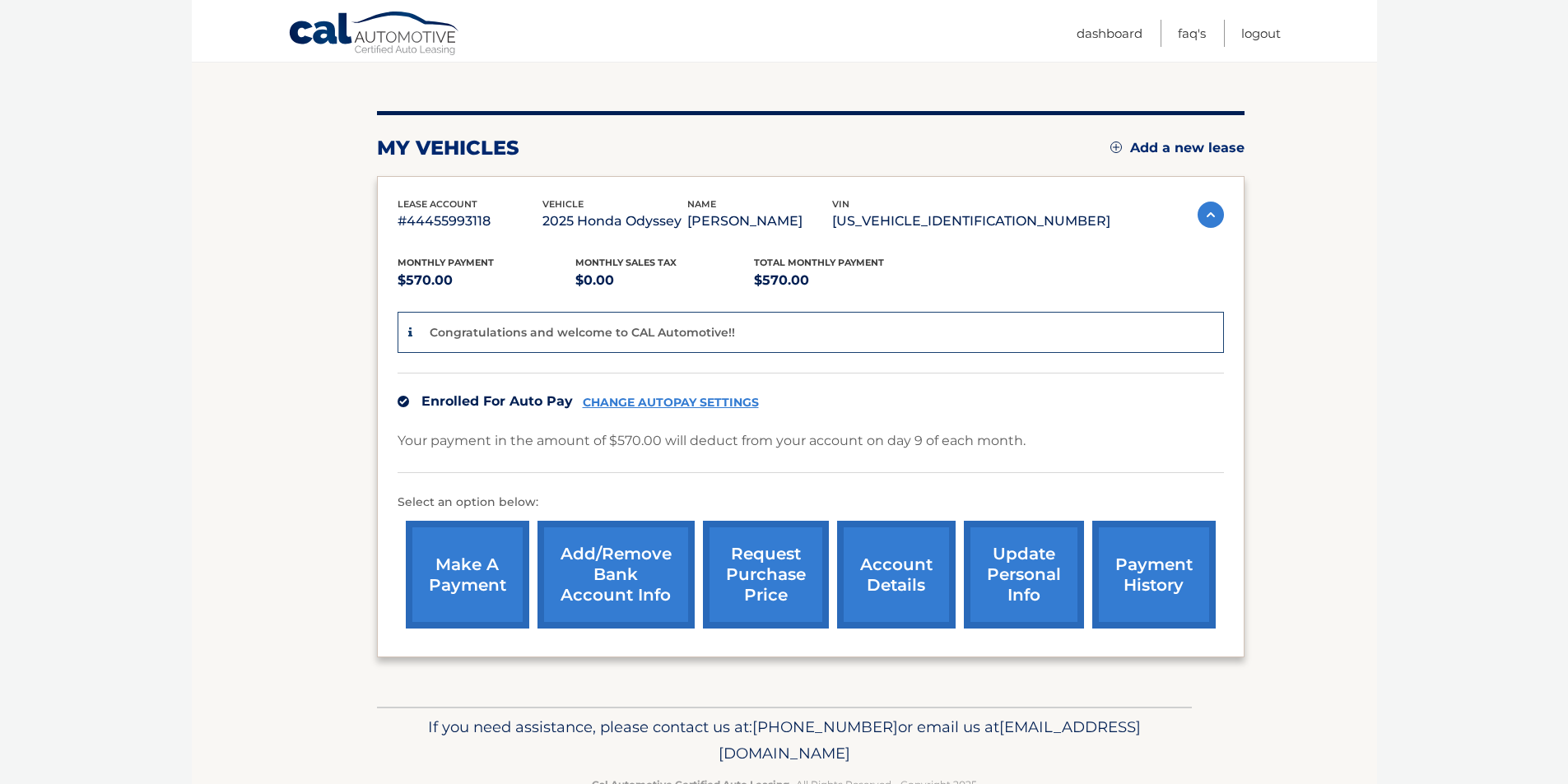
scroll to position [212, 0]
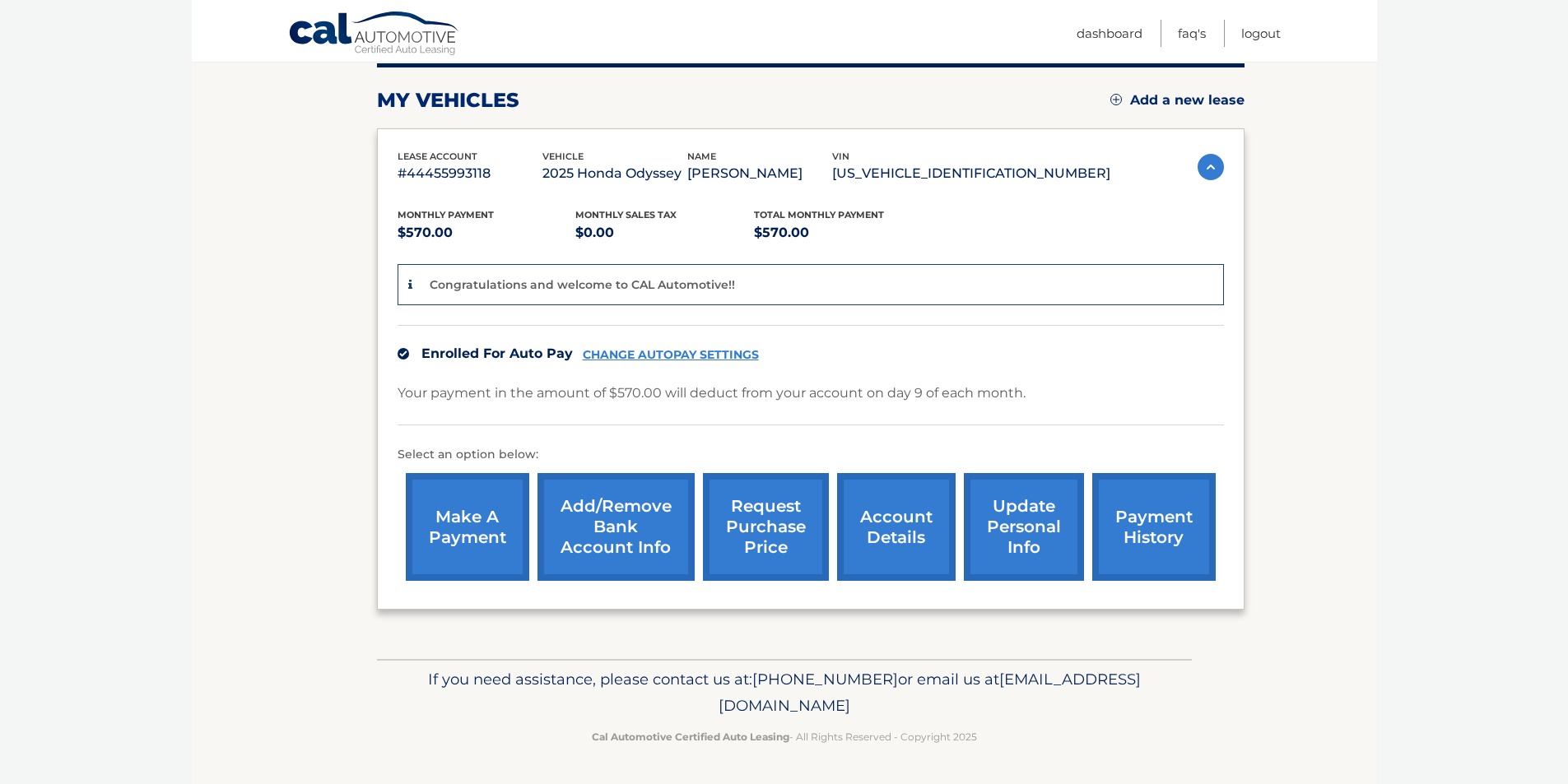
click at [908, 499] on link "account details" at bounding box center [896, 526] width 118 height 108
